Goal: Information Seeking & Learning: Learn about a topic

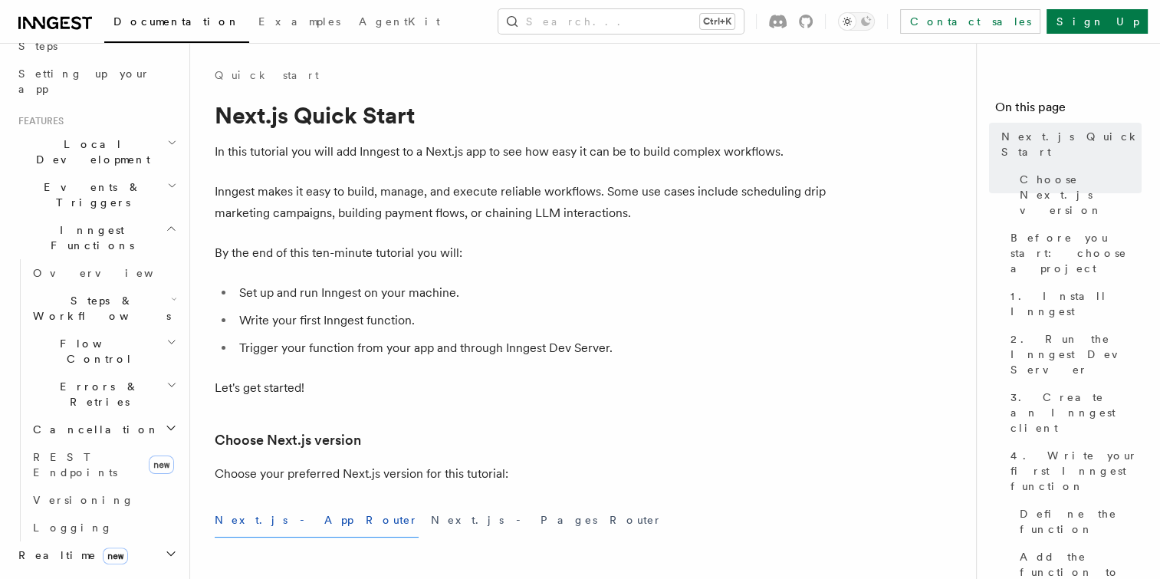
scroll to position [307, 0]
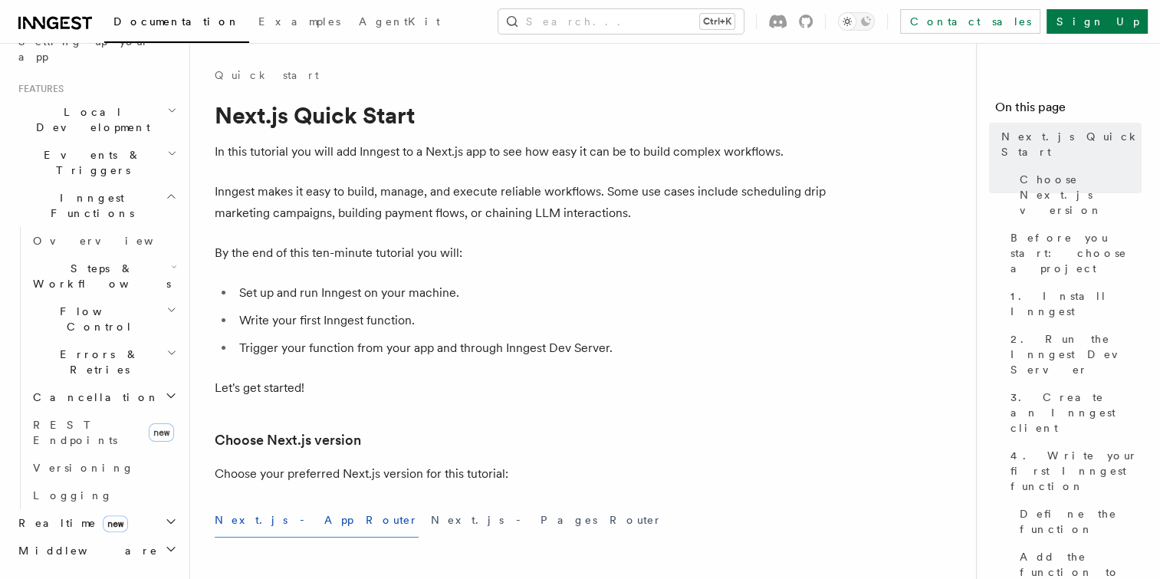
click at [87, 261] on span "Steps & Workflows" at bounding box center [99, 276] width 144 height 31
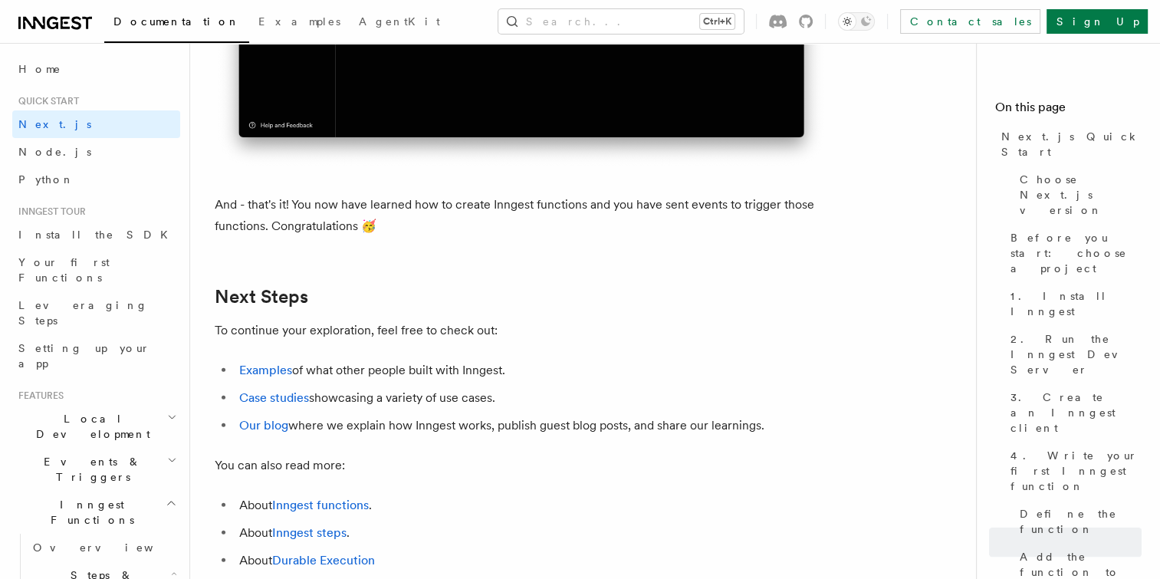
scroll to position [9753, 0]
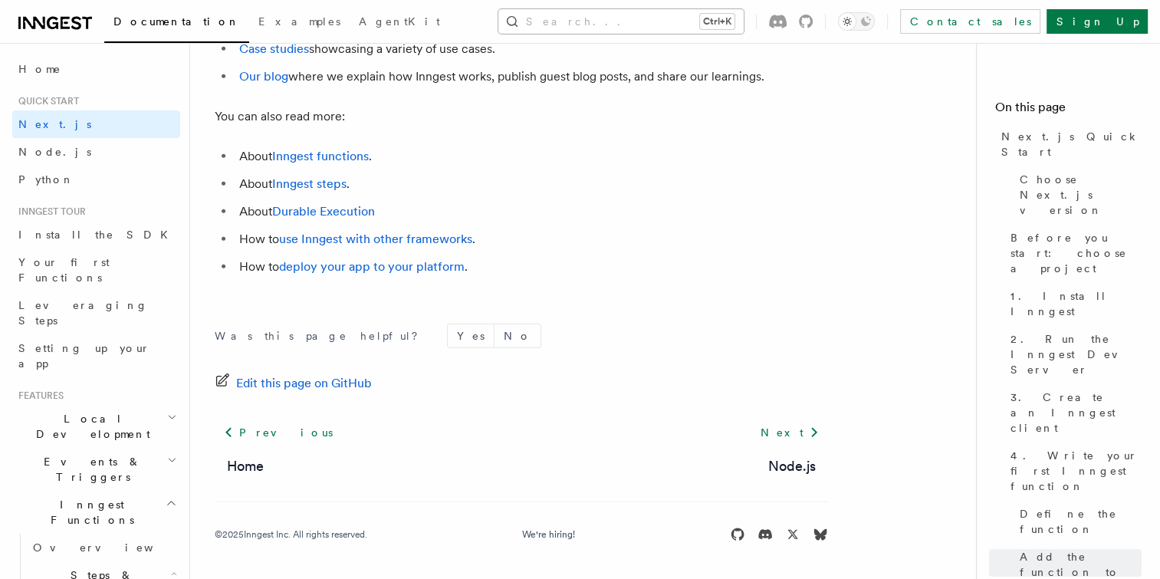
click at [604, 15] on button "Search... Ctrl+K" at bounding box center [620, 21] width 245 height 25
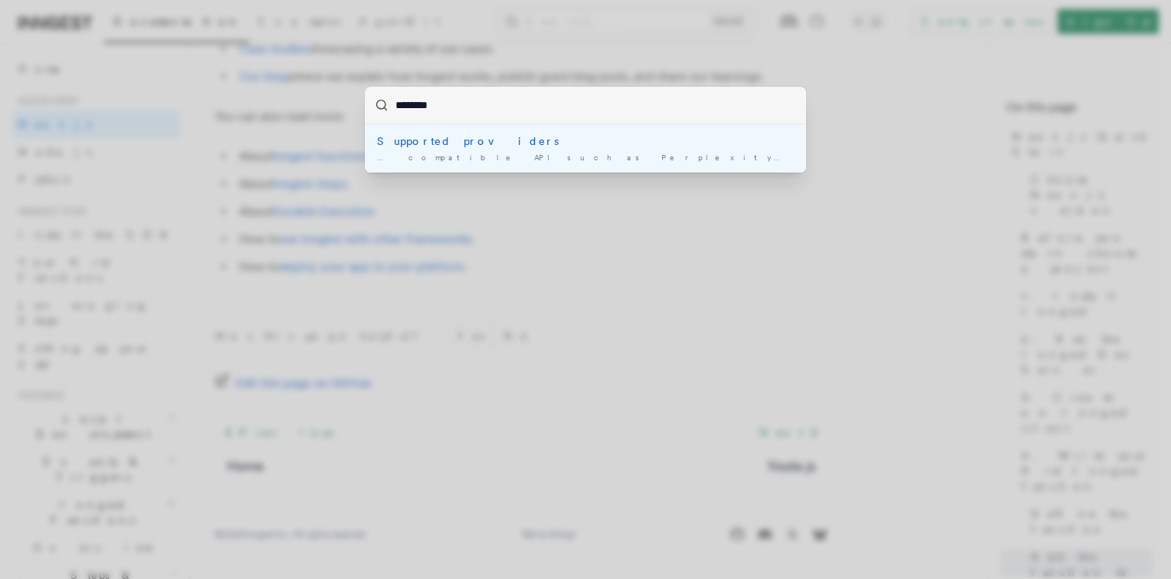
type input "*********"
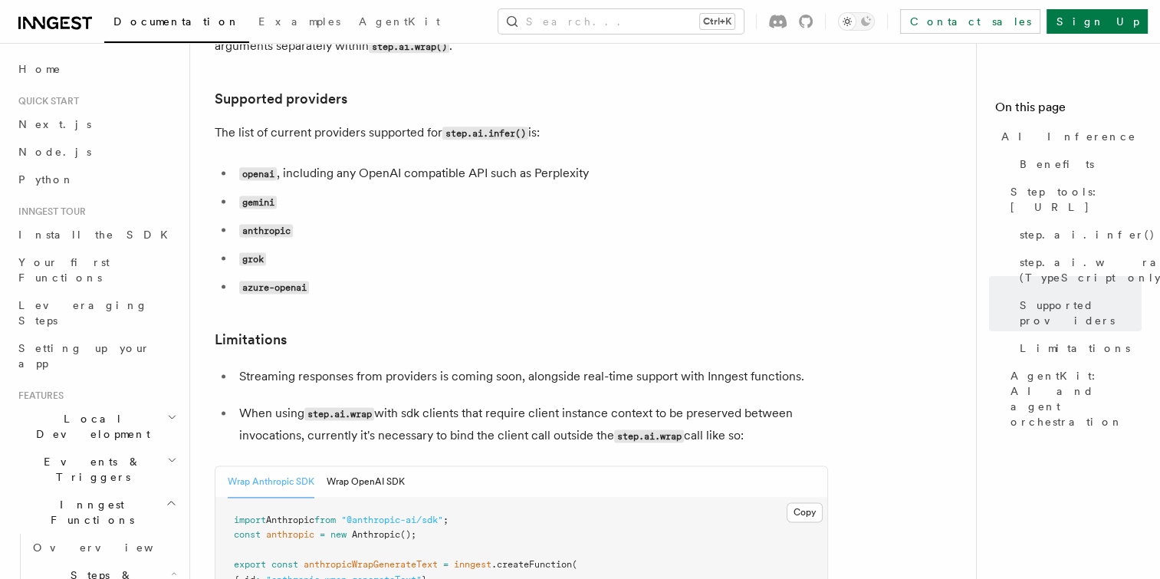
scroll to position [2177, 0]
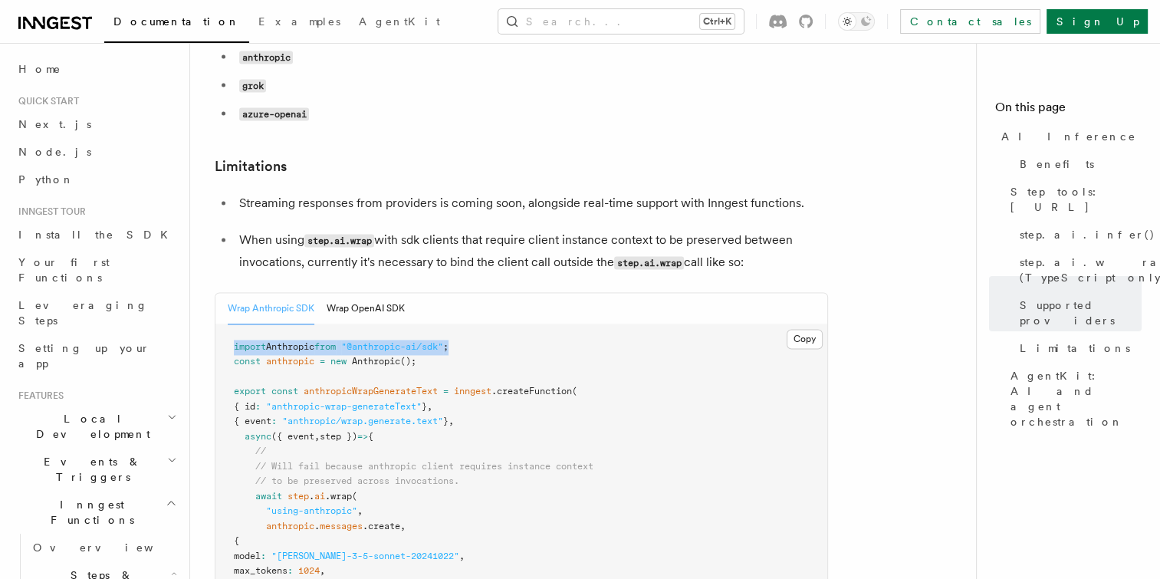
drag, startPoint x: 479, startPoint y: 279, endPoint x: 233, endPoint y: 284, distance: 246.1
click at [376, 293] on button "Wrap OpenAI SDK" at bounding box center [366, 308] width 78 height 31
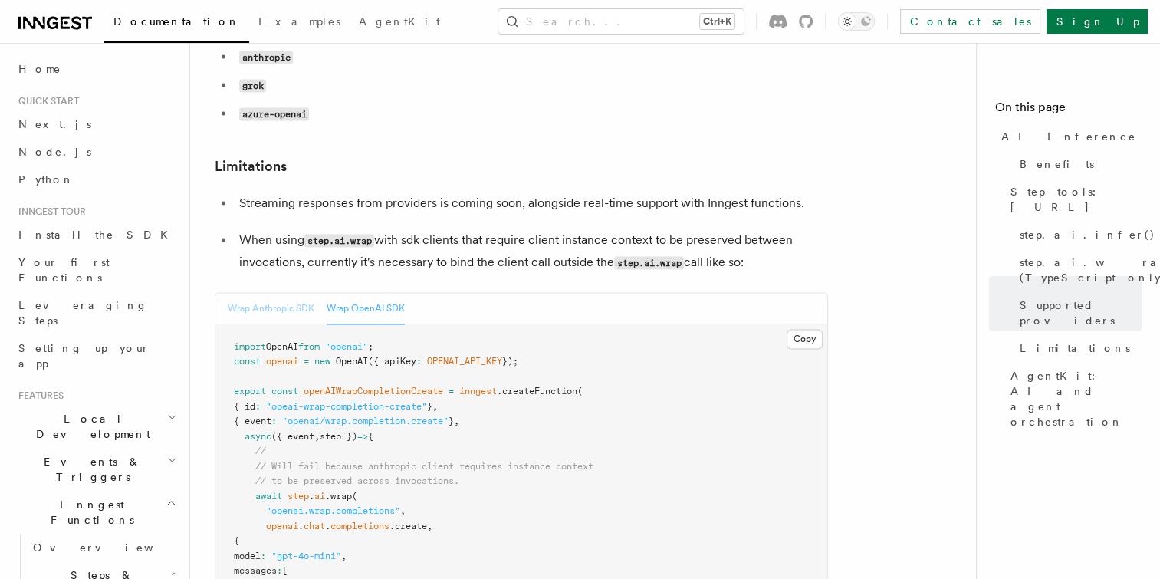
click at [277, 293] on button "Wrap Anthropic SDK" at bounding box center [271, 308] width 87 height 31
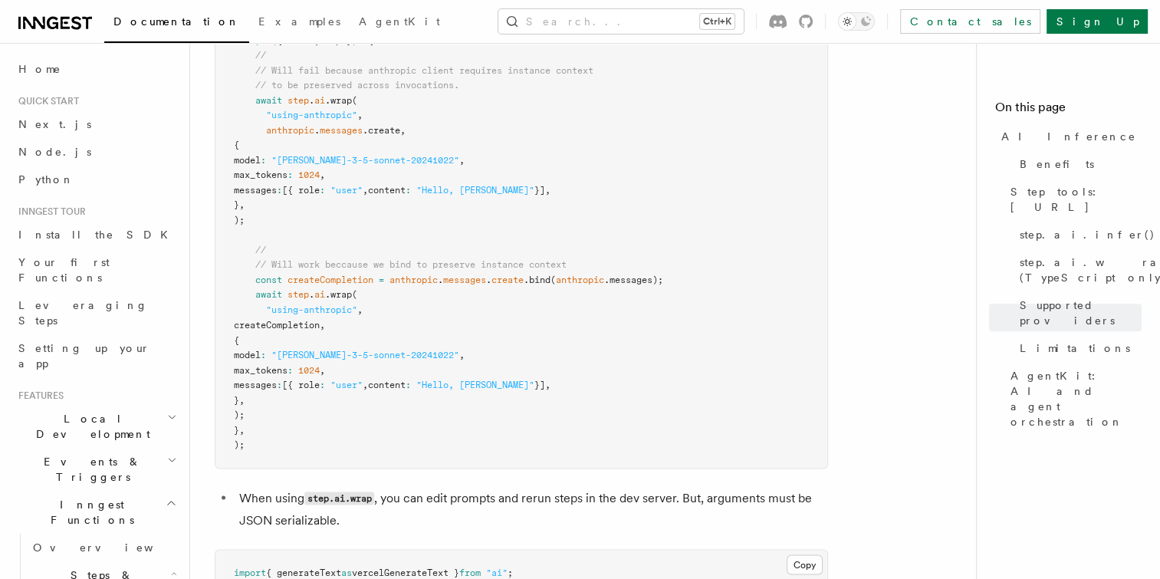
scroll to position [2560, 0]
